Goal: Communication & Community: Ask a question

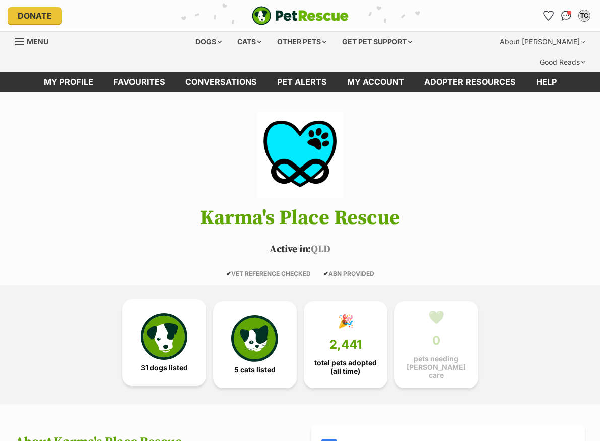
click at [141, 332] on img at bounding box center [164, 336] width 46 height 46
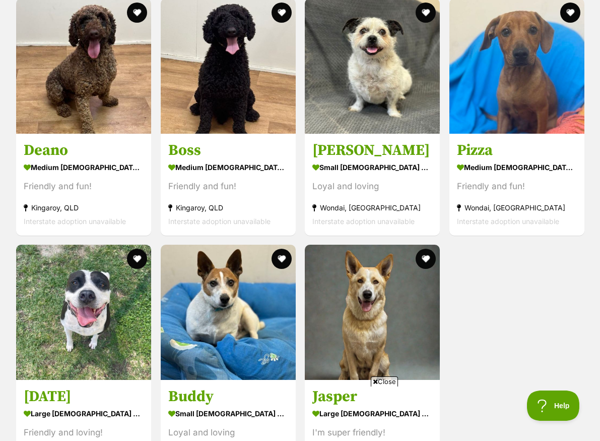
scroll to position [2482, 0]
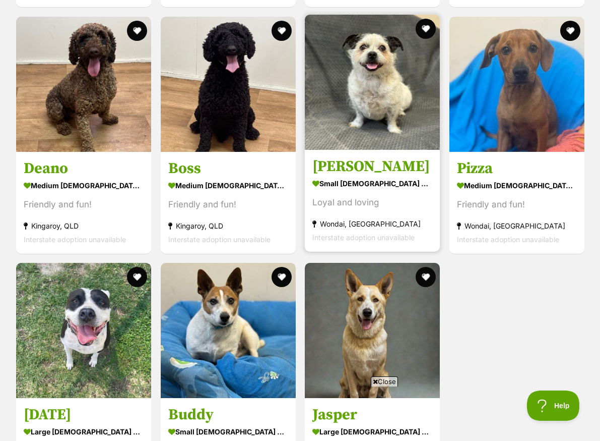
click at [348, 92] on img at bounding box center [372, 82] width 135 height 135
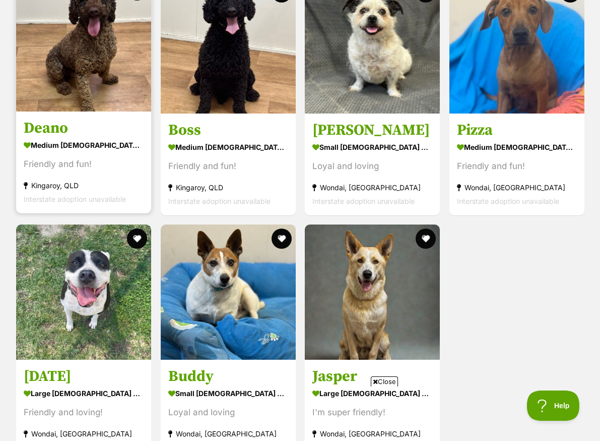
scroll to position [2532, 0]
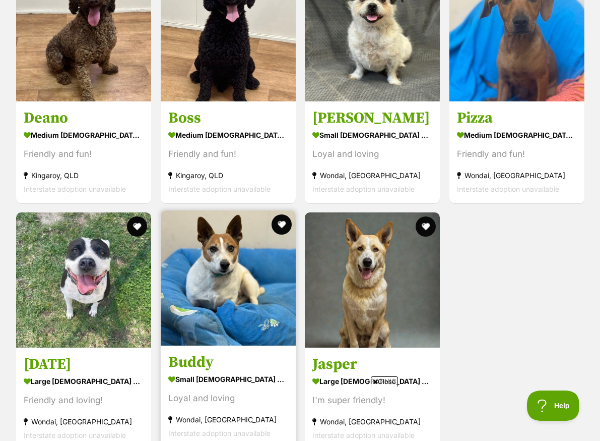
click at [234, 253] on img at bounding box center [228, 277] width 135 height 135
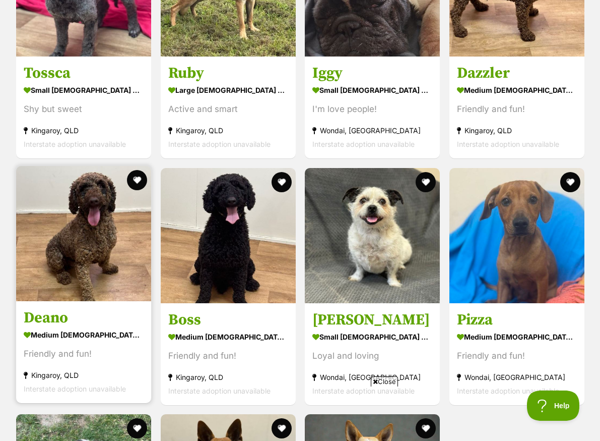
scroll to position [2230, 0]
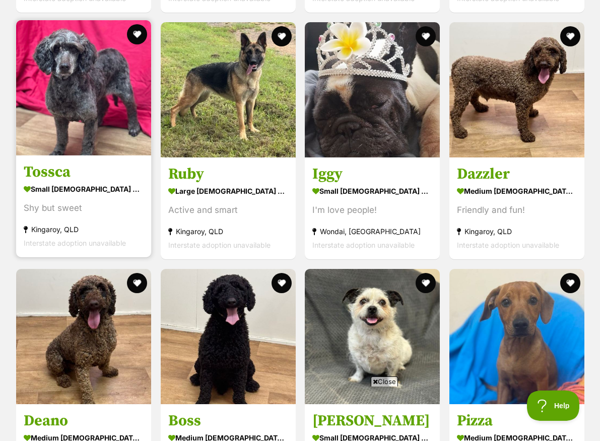
click at [84, 155] on link "Tossca small male Dog Shy but sweet Kingaroy, QLD Interstate adoption unavailab…" at bounding box center [83, 206] width 135 height 102
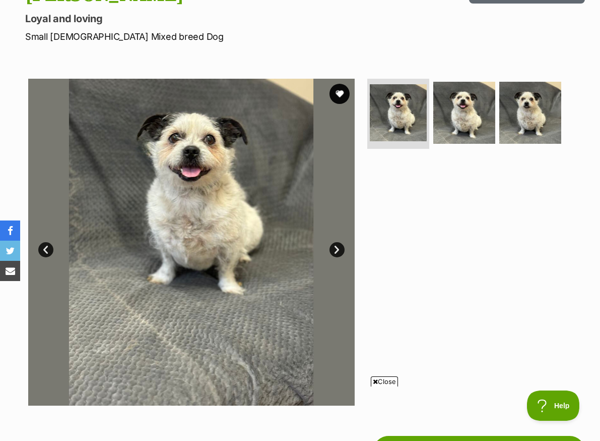
click at [337, 242] on link "Next" at bounding box center [337, 249] width 15 height 15
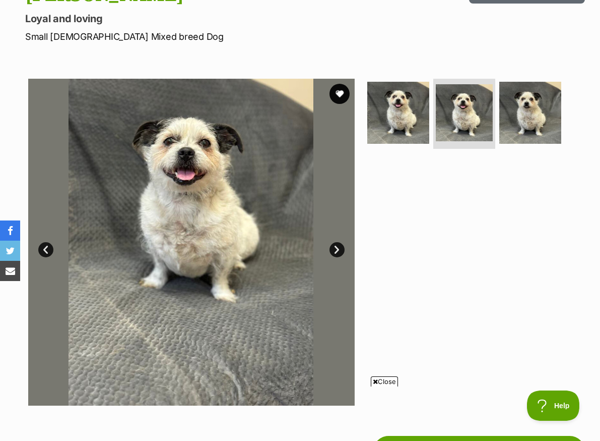
click at [337, 242] on link "Next" at bounding box center [337, 249] width 15 height 15
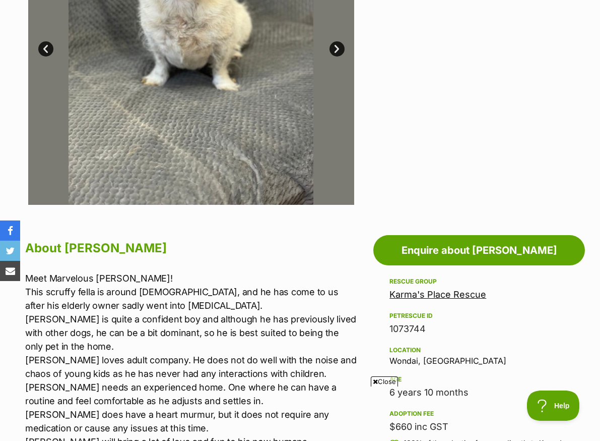
scroll to position [353, 0]
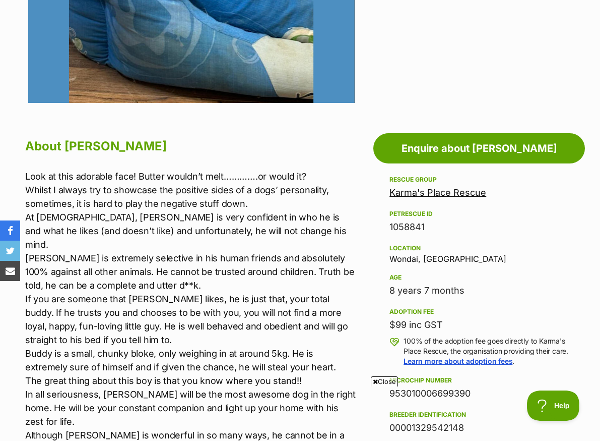
scroll to position [504, 0]
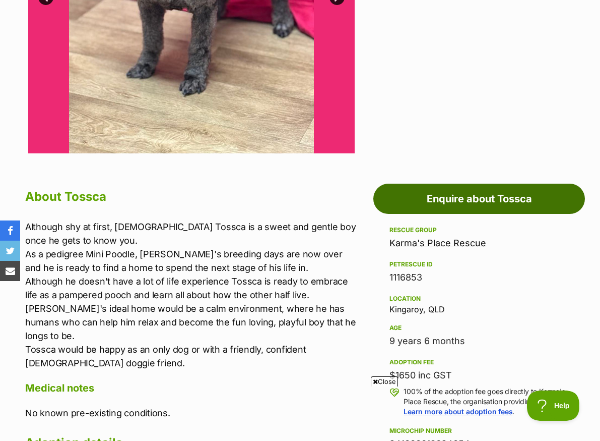
click at [411, 183] on link "Enquire about Tossca" at bounding box center [480, 198] width 212 height 30
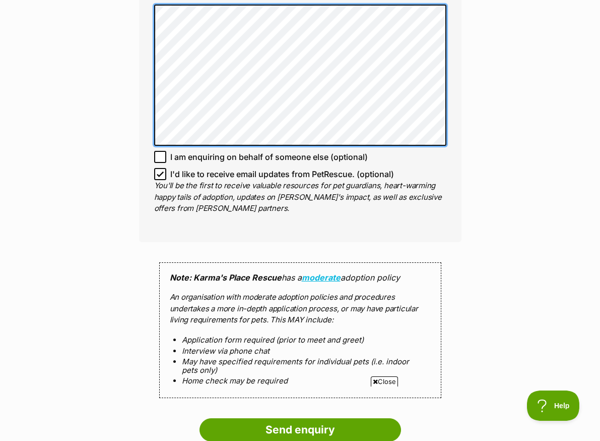
scroll to position [807, 0]
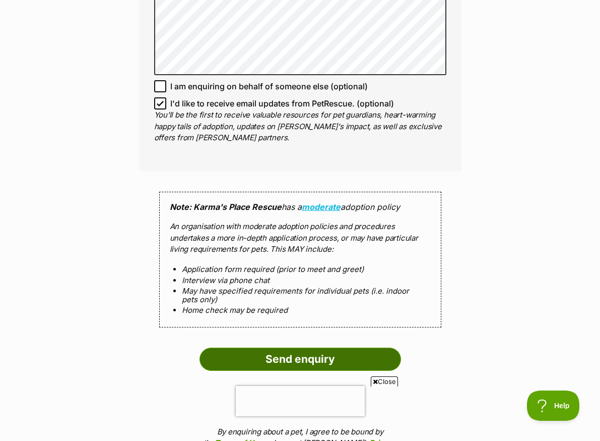
click at [317, 347] on input "Send enquiry" at bounding box center [301, 358] width 202 height 23
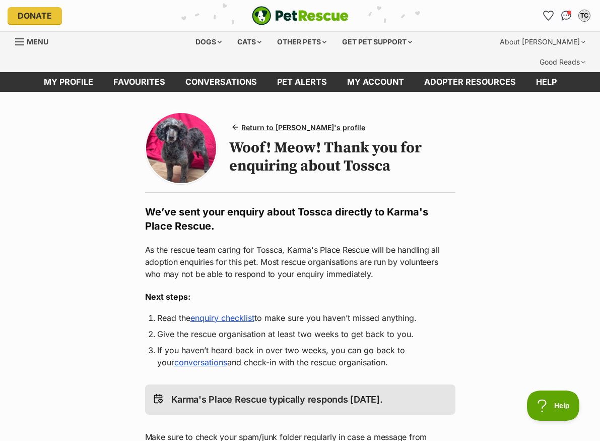
click at [238, 313] on link "enquiry checklist" at bounding box center [223, 318] width 64 height 10
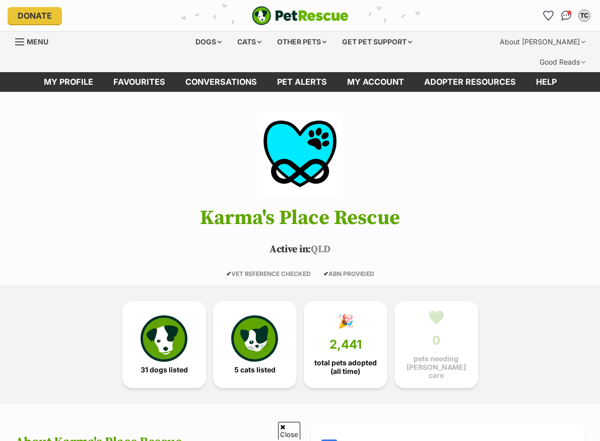
scroll to position [2190, 0]
